Goal: Transaction & Acquisition: Purchase product/service

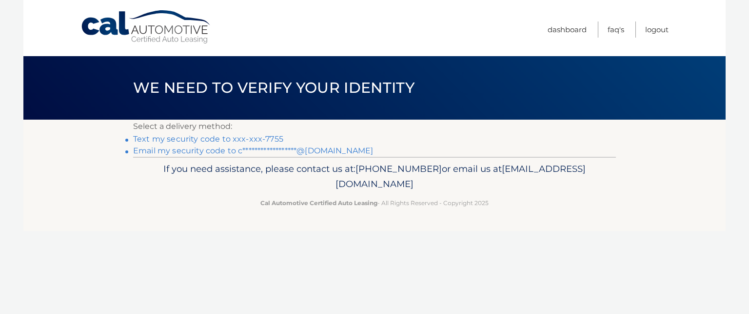
click at [247, 136] on link "Text my security code to xxx-xxx-7755" at bounding box center [208, 138] width 150 height 9
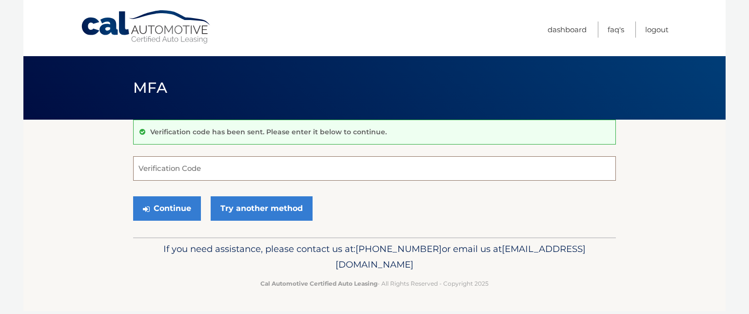
click at [211, 171] on input "Verification Code" at bounding box center [374, 168] width 483 height 24
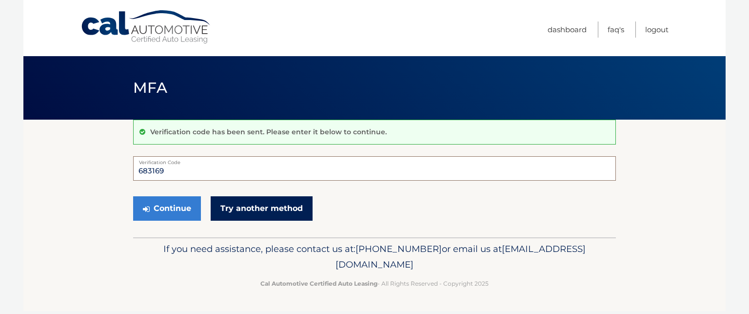
type input "683169"
click at [259, 203] on link "Try another method" at bounding box center [262, 208] width 102 height 24
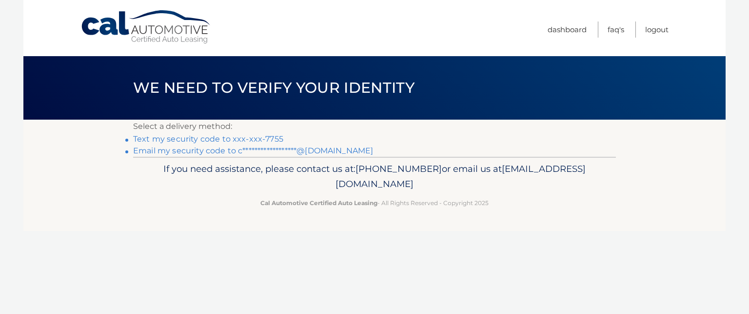
click at [199, 135] on link "Text my security code to xxx-xxx-7755" at bounding box center [208, 138] width 150 height 9
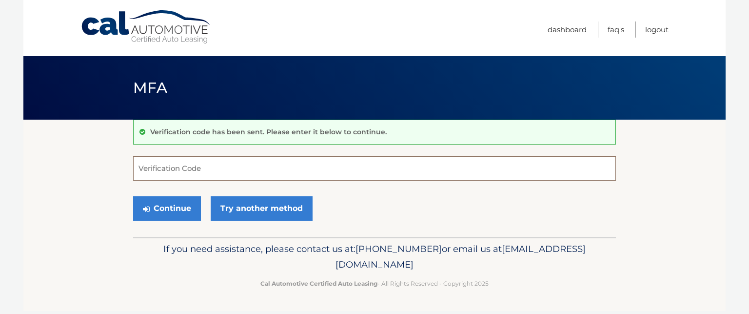
click at [185, 171] on input "Verification Code" at bounding box center [374, 168] width 483 height 24
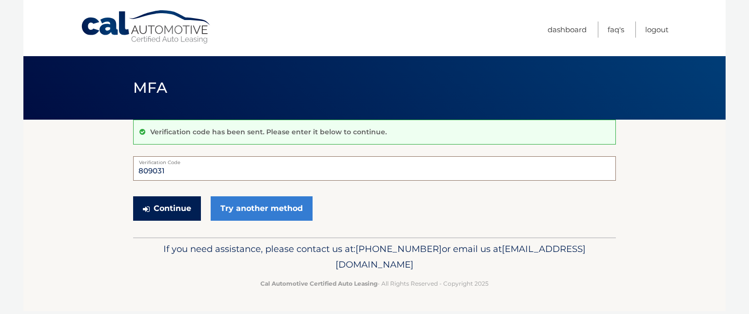
type input "809031"
click at [176, 212] on button "Continue" at bounding box center [167, 208] width 68 height 24
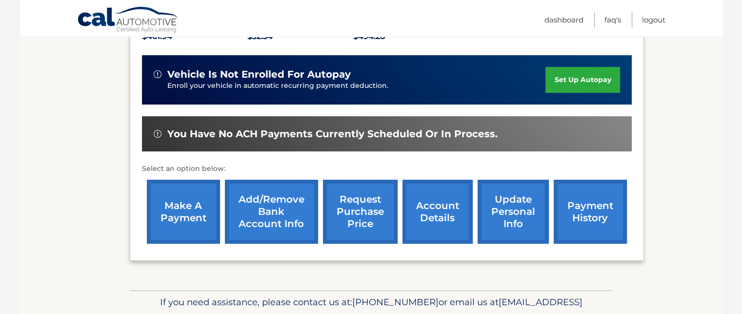
scroll to position [276, 0]
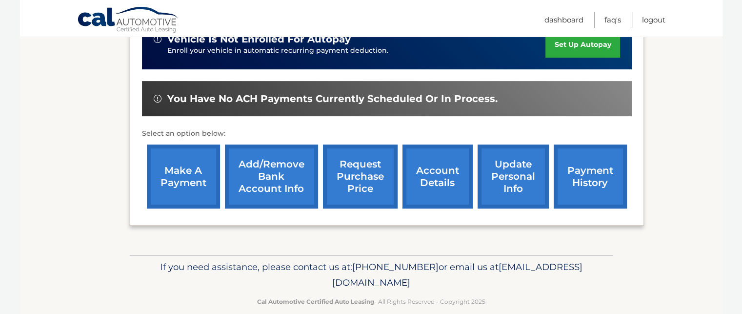
click at [197, 162] on link "make a payment" at bounding box center [183, 176] width 73 height 64
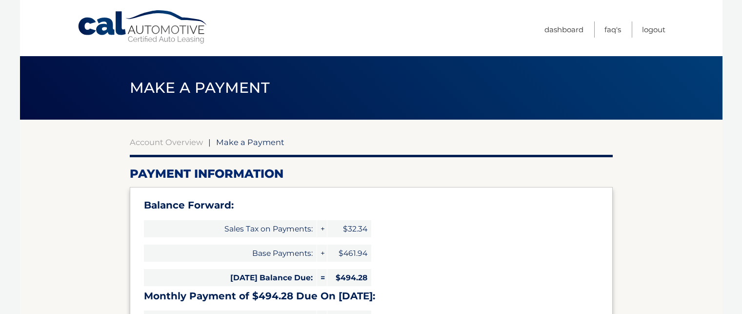
select select "NjY4MzRjOGItZmI1NC00MmE4LTgwMDAtMGQ4MjQ0ZWM1ODI2"
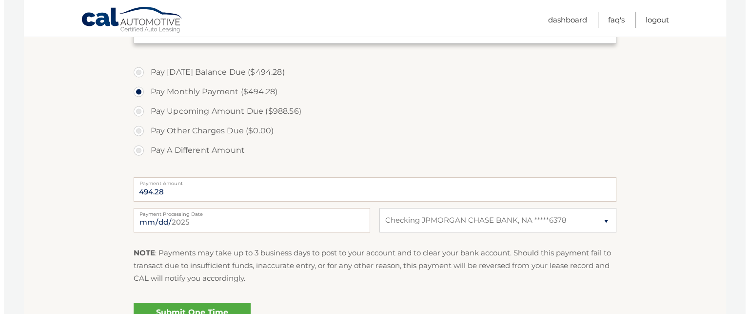
scroll to position [390, 0]
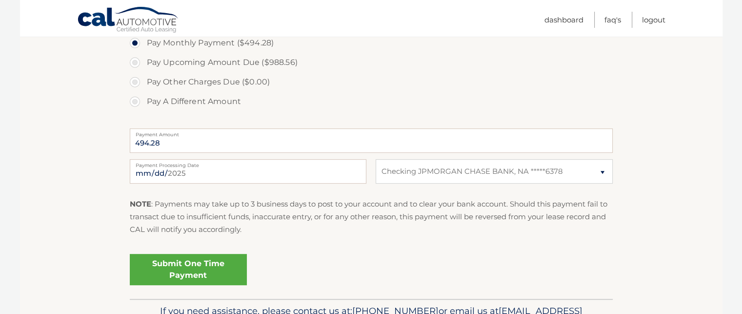
click at [178, 269] on link "Submit One Time Payment" at bounding box center [188, 269] width 117 height 31
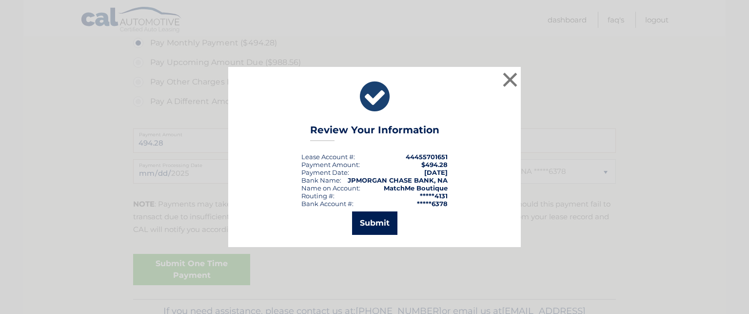
click at [363, 217] on button "Submit" at bounding box center [374, 222] width 45 height 23
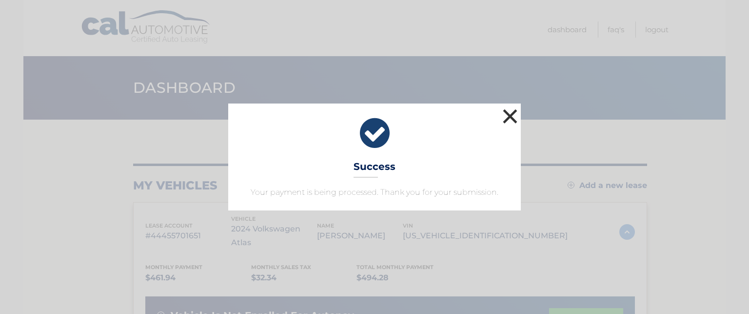
click at [513, 114] on button "×" at bounding box center [510, 116] width 20 height 20
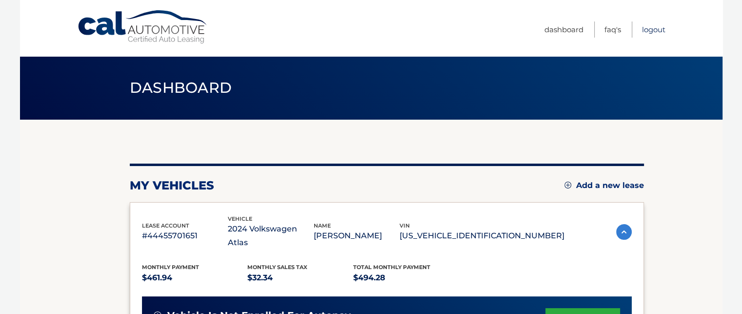
click at [661, 29] on link "Logout" at bounding box center [653, 29] width 23 height 16
